Goal: Book appointment/travel/reservation

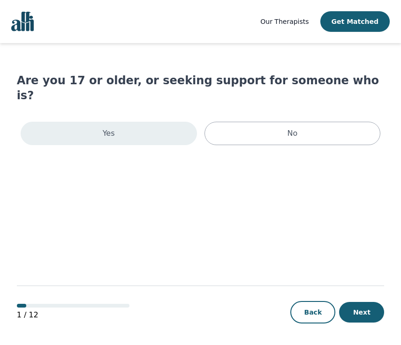
click at [140, 122] on div "Yes" at bounding box center [109, 133] width 176 height 23
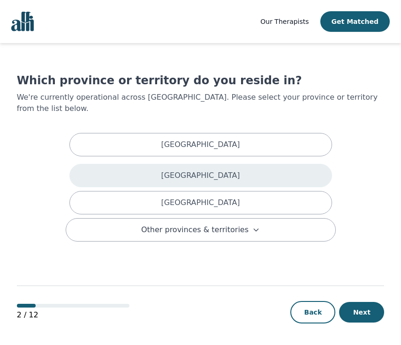
click at [179, 170] on p "[GEOGRAPHIC_DATA]" at bounding box center [200, 175] width 79 height 11
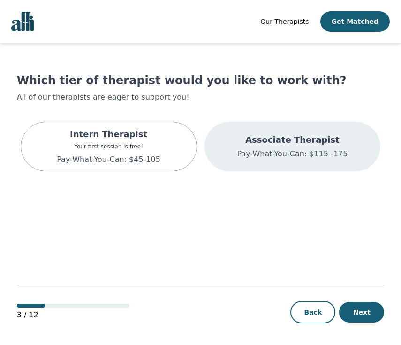
click at [295, 149] on p "Pay-What-You-Can: $115 -175" at bounding box center [292, 154] width 111 height 11
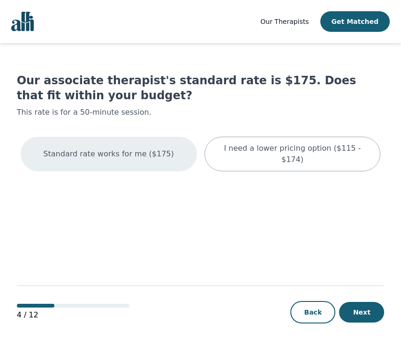
click at [96, 156] on div "Standard rate works for me ($175)" at bounding box center [109, 154] width 176 height 35
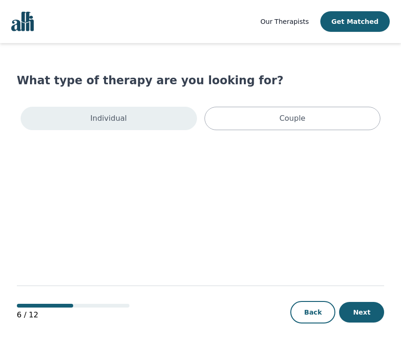
click at [153, 120] on div "Individual" at bounding box center [109, 118] width 176 height 23
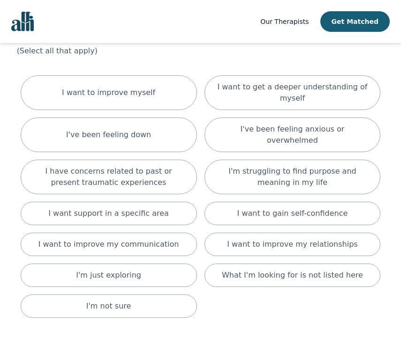
scroll to position [62, 0]
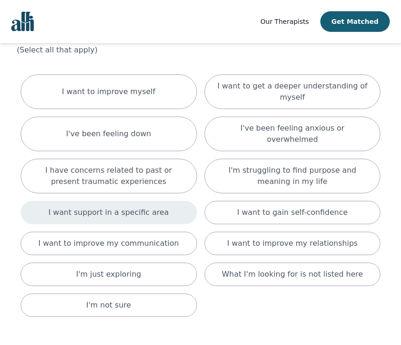
click at [147, 207] on p "I want support in a specific area" at bounding box center [108, 212] width 120 height 11
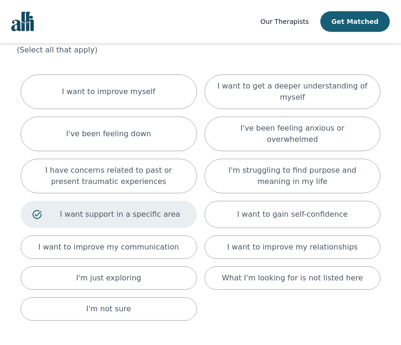
scroll to position [113, 0]
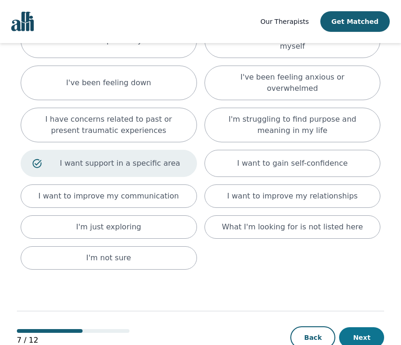
click at [363, 328] on button "Next" at bounding box center [361, 338] width 45 height 21
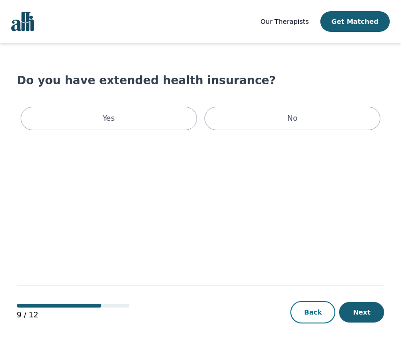
click at [310, 319] on button "Back" at bounding box center [312, 312] width 45 height 22
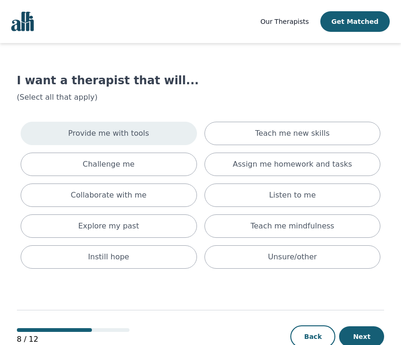
click at [159, 136] on div "Provide me with tools" at bounding box center [109, 133] width 176 height 23
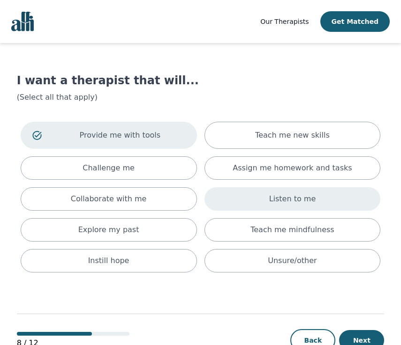
click at [290, 198] on p "Listen to me" at bounding box center [292, 199] width 47 height 11
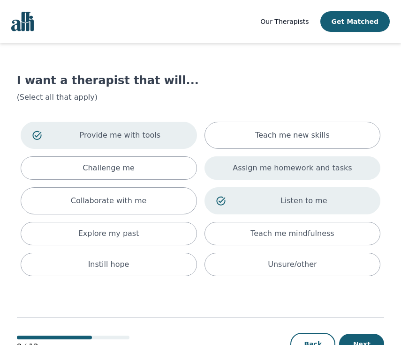
click at [284, 165] on p "Assign me homework and tasks" at bounding box center [291, 168] width 119 height 11
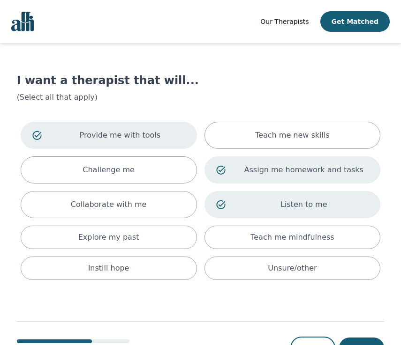
click at [178, 135] on p "Provide me with tools" at bounding box center [120, 135] width 130 height 11
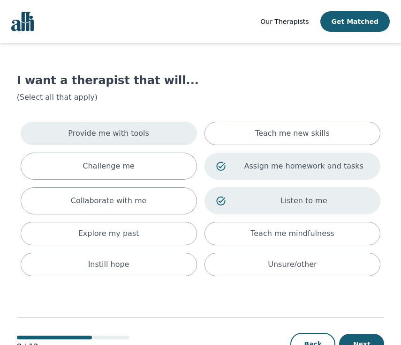
click at [112, 132] on p "Provide me with tools" at bounding box center [108, 133] width 81 height 11
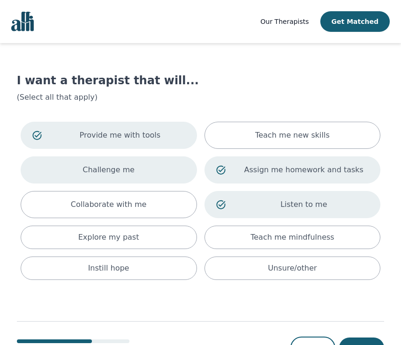
click at [107, 163] on div "Challenge me" at bounding box center [109, 170] width 176 height 27
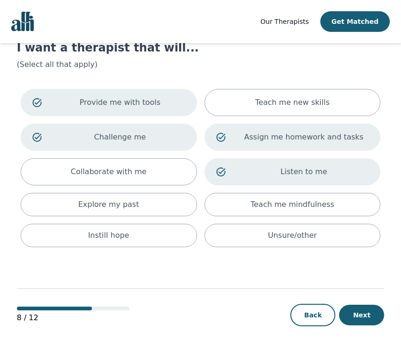
scroll to position [37, 0]
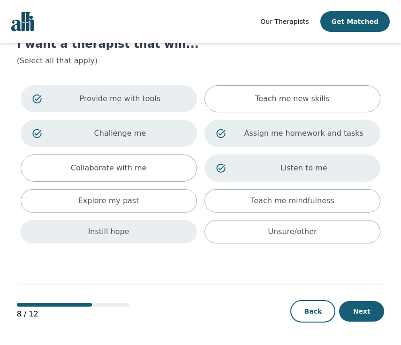
click at [123, 228] on p "Instill hope" at bounding box center [108, 231] width 41 height 11
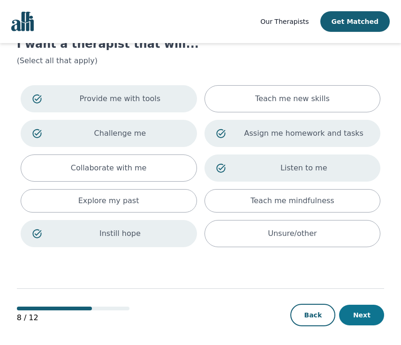
click at [362, 315] on button "Next" at bounding box center [361, 315] width 45 height 21
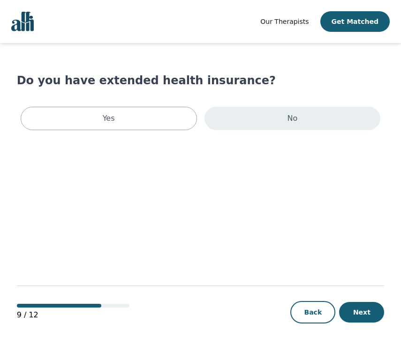
click at [277, 122] on div "No" at bounding box center [292, 118] width 176 height 23
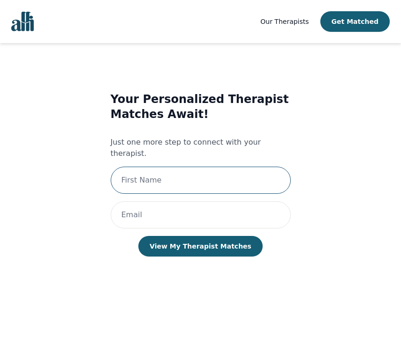
click at [151, 167] on input "text" at bounding box center [201, 180] width 180 height 27
type input "[PERSON_NAME]"
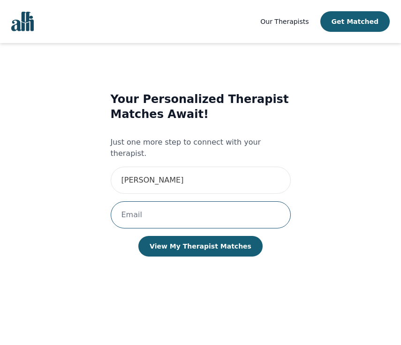
click at [152, 207] on input "email" at bounding box center [201, 215] width 180 height 27
type input "[EMAIL_ADDRESS][DOMAIN_NAME]"
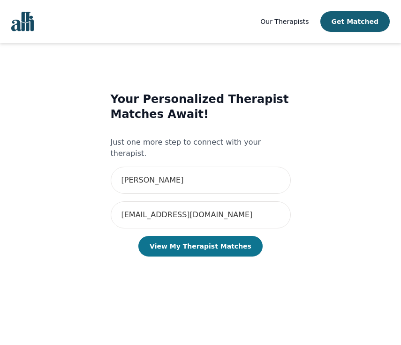
click at [202, 236] on button "View My Therapist Matches" at bounding box center [200, 246] width 124 height 21
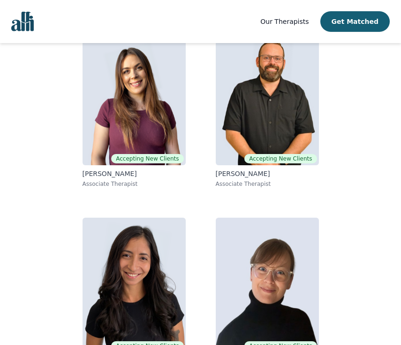
scroll to position [125, 0]
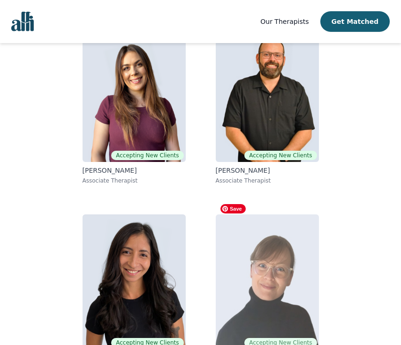
click at [282, 255] on img at bounding box center [267, 282] width 103 height 135
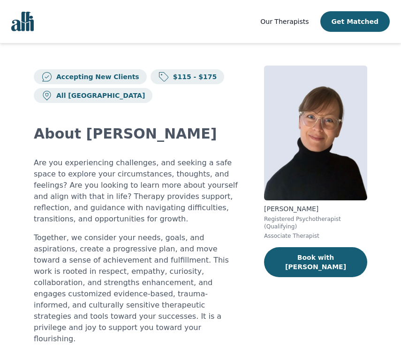
click at [26, 18] on img "Global" at bounding box center [22, 22] width 22 height 20
